Goal: Task Accomplishment & Management: Use online tool/utility

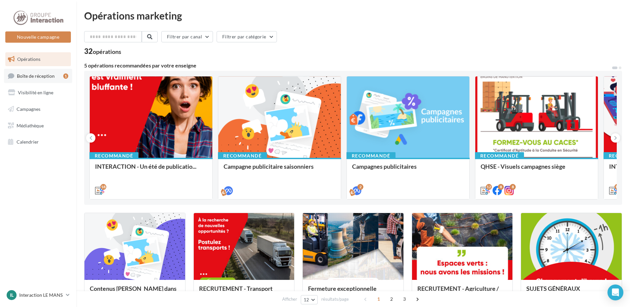
click at [24, 76] on span "Boîte de réception" at bounding box center [36, 76] width 38 height 6
click at [51, 39] on button "Nouvelle campagne" at bounding box center [38, 36] width 66 height 11
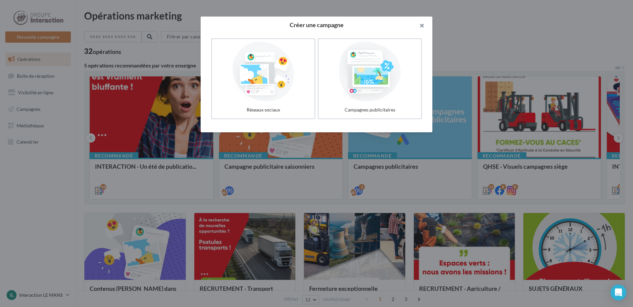
click at [423, 23] on button "button" at bounding box center [419, 27] width 26 height 20
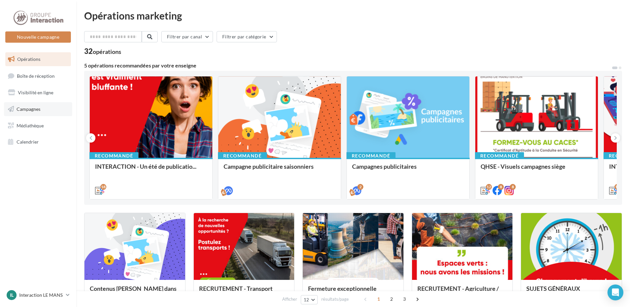
click at [28, 112] on link "Campagnes" at bounding box center [38, 109] width 68 height 14
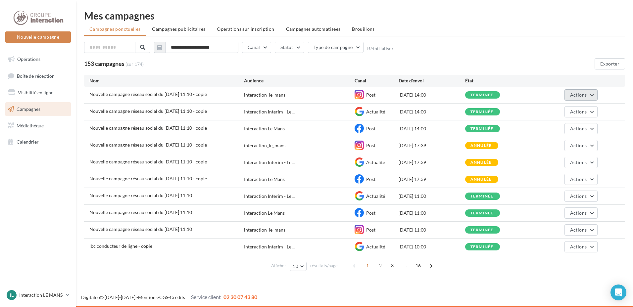
click at [572, 92] on span "Actions" at bounding box center [578, 95] width 17 height 6
click at [570, 111] on button "Voir les résultats" at bounding box center [564, 110] width 66 height 17
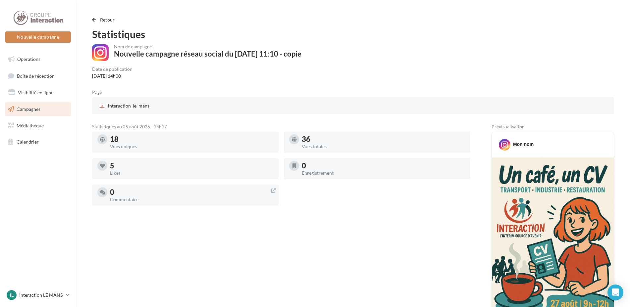
scroll to position [132, 0]
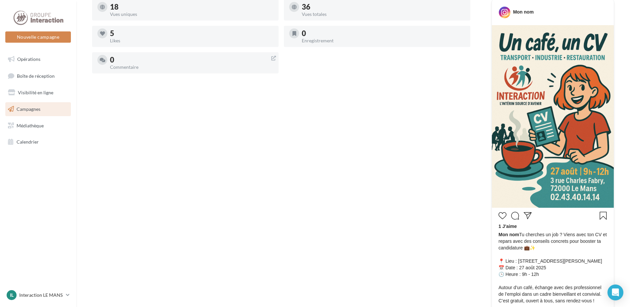
click at [546, 170] on img at bounding box center [553, 116] width 122 height 183
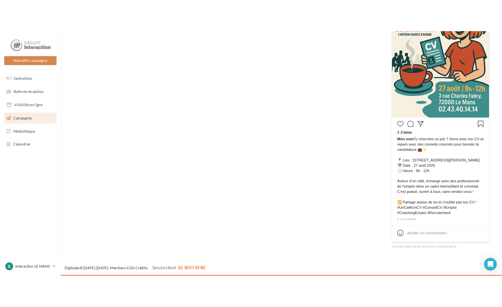
scroll to position [33, 0]
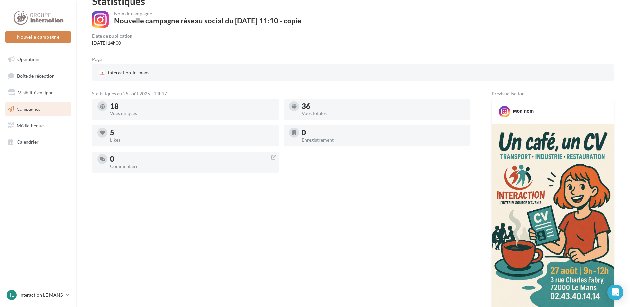
click at [549, 158] on img at bounding box center [553, 215] width 122 height 183
